Goal: Information Seeking & Learning: Learn about a topic

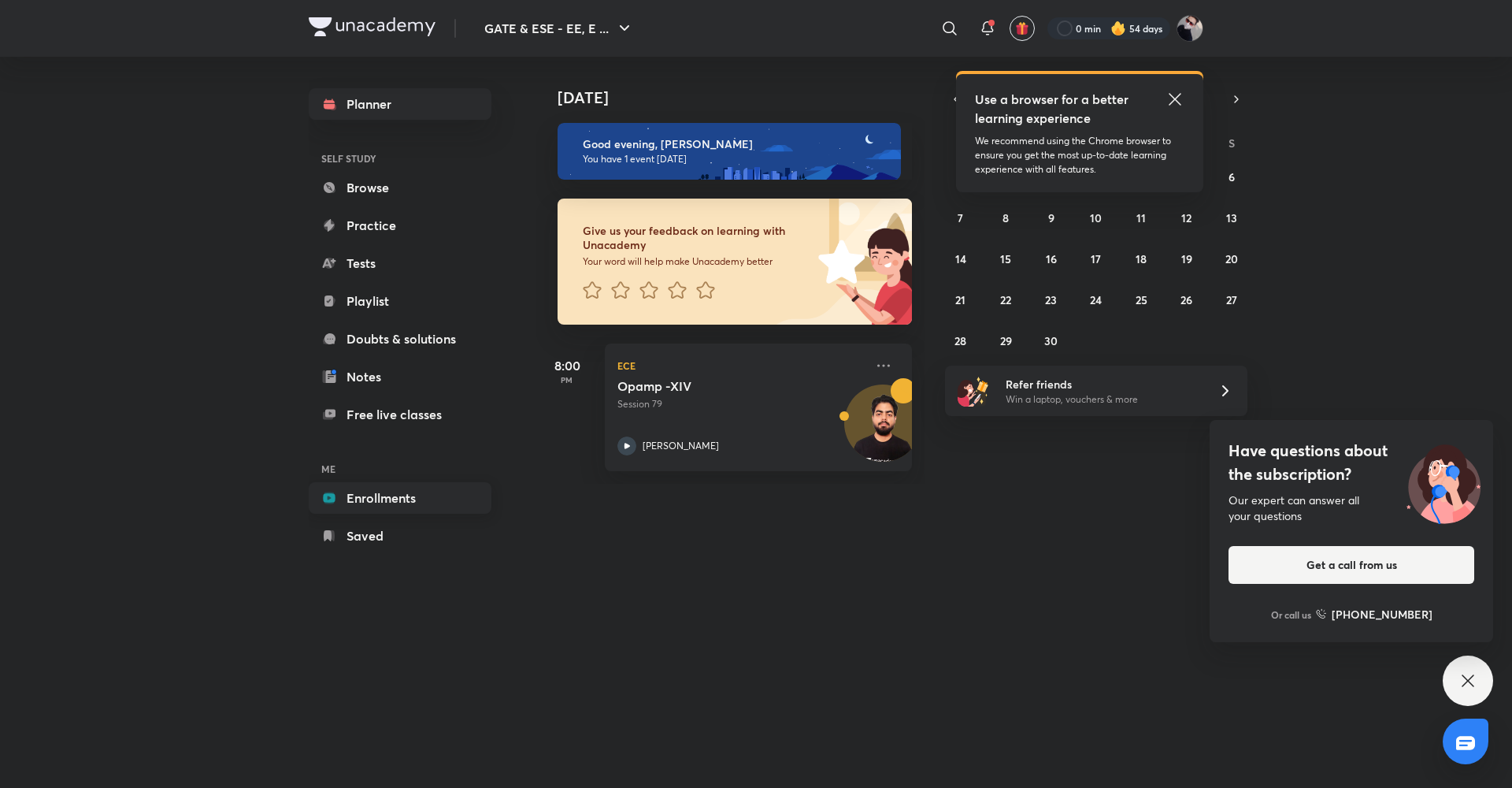
click at [410, 503] on link "Enrollments" at bounding box center [401, 497] width 183 height 31
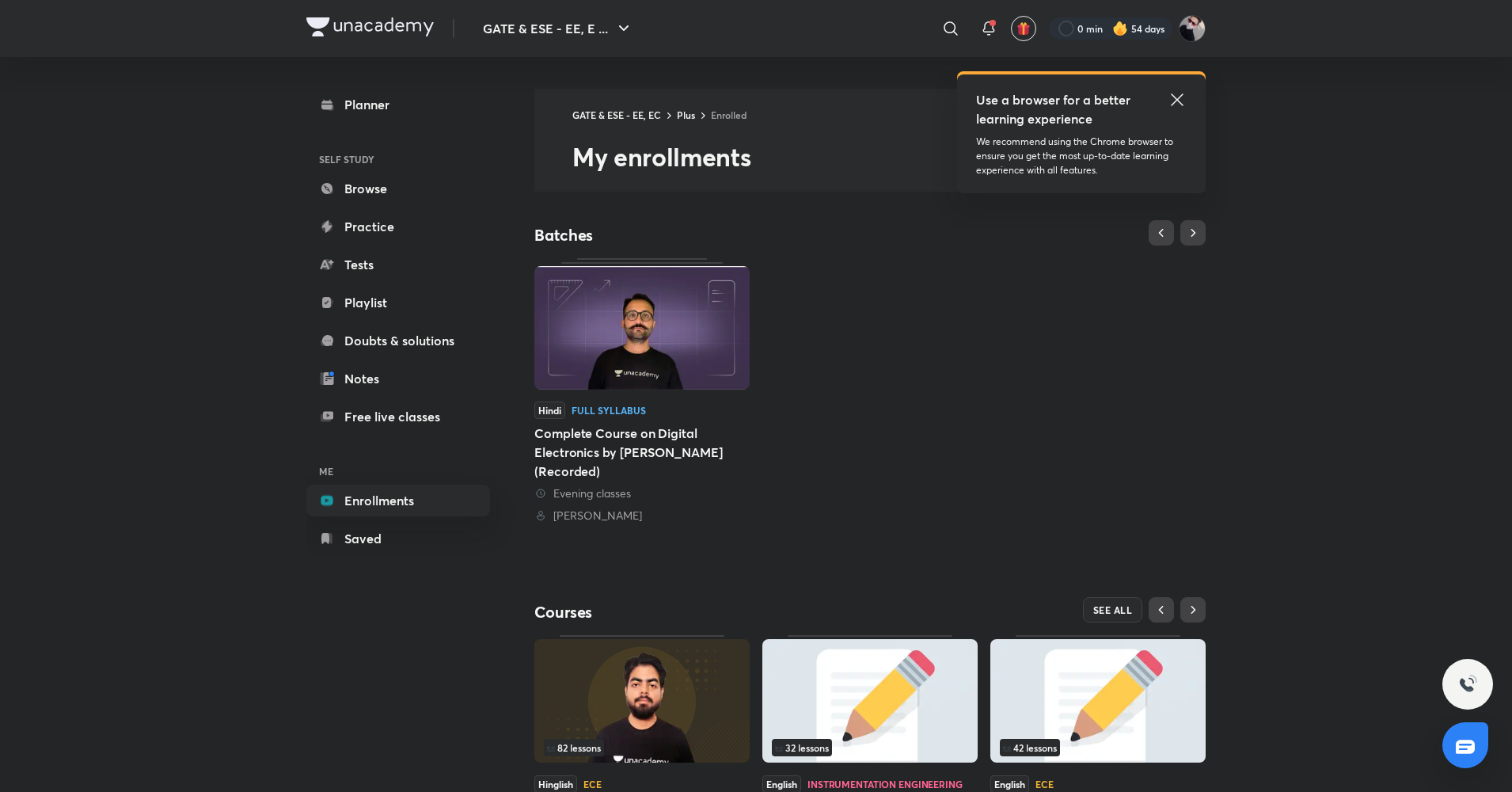
scroll to position [118, 0]
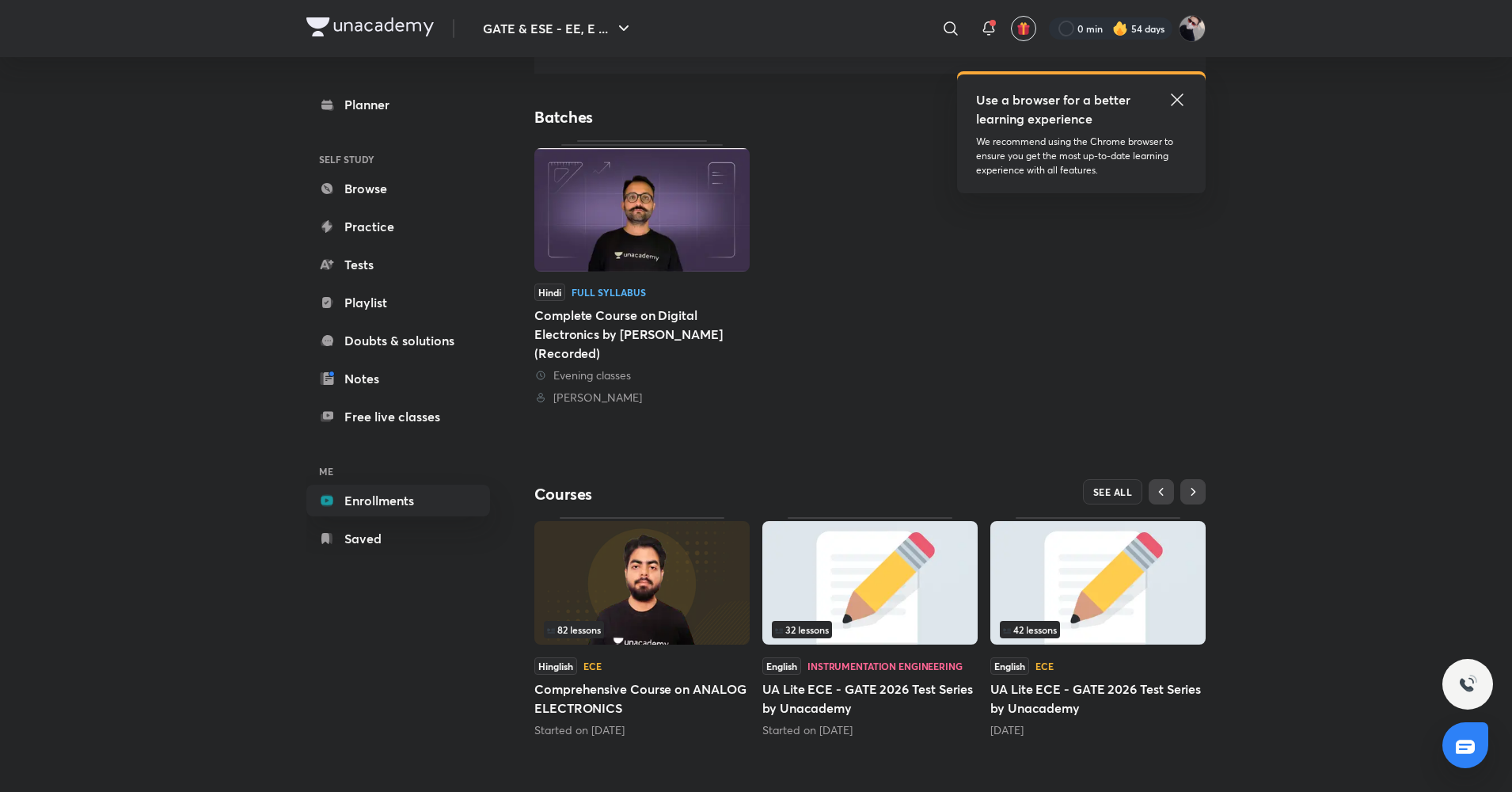
click at [626, 621] on div "82 lessons" at bounding box center [642, 629] width 197 height 17
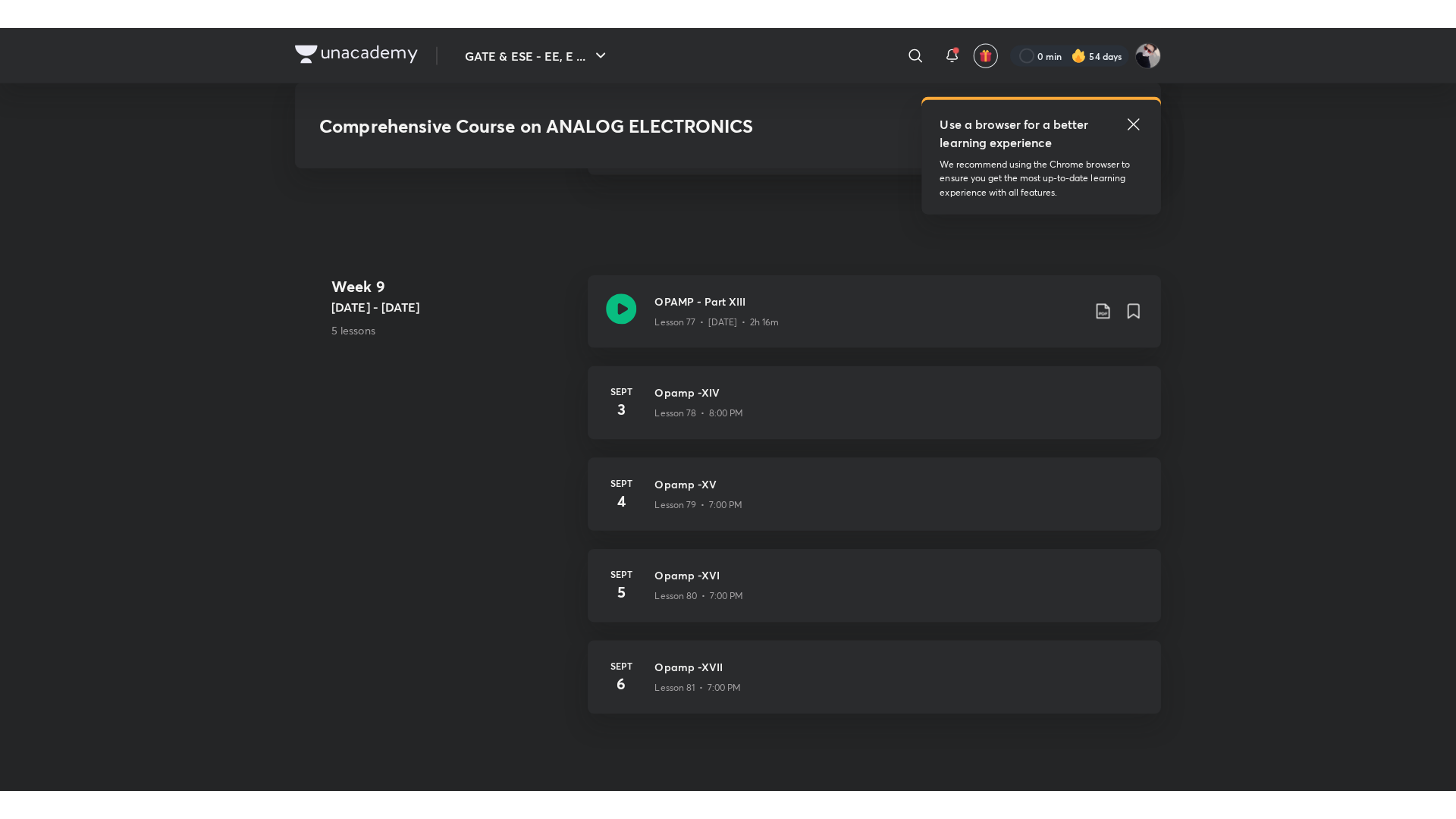
scroll to position [8315, 0]
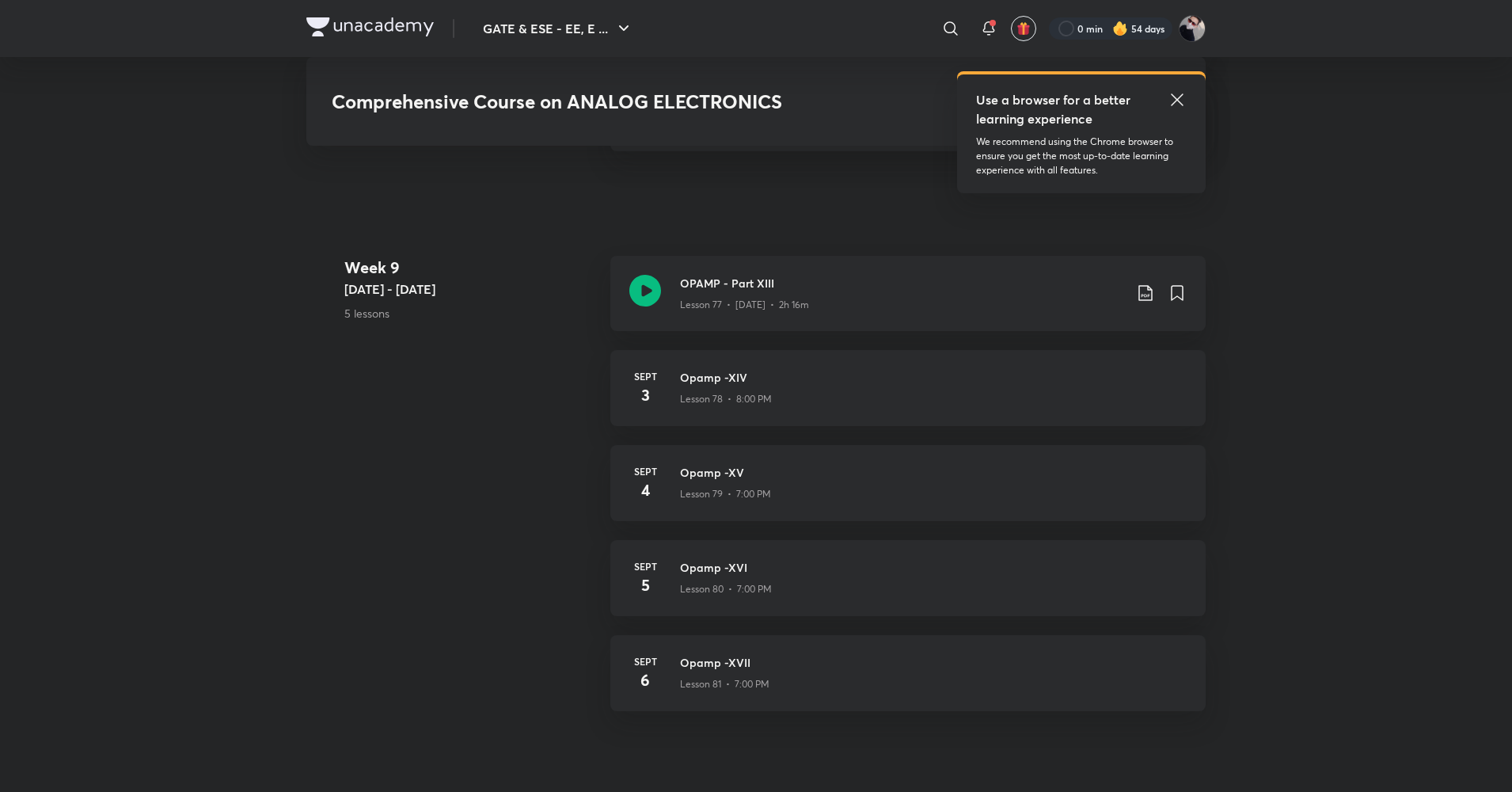
click at [1179, 109] on div "Use a browser for a better learning experience" at bounding box center [1081, 109] width 210 height 38
click at [641, 289] on icon at bounding box center [644, 290] width 32 height 32
